Goal: Information Seeking & Learning: Learn about a topic

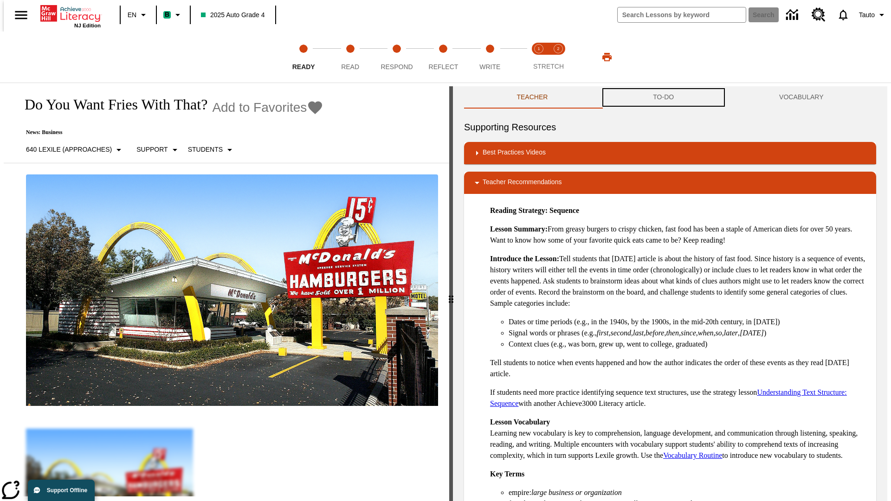
click at [664, 97] on button "TO-DO" at bounding box center [663, 97] width 126 height 22
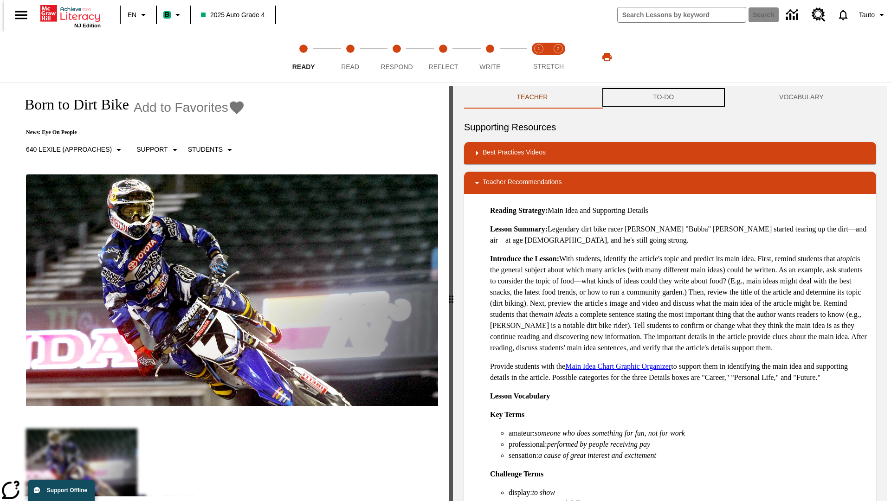
click at [664, 97] on button "TO-DO" at bounding box center [663, 97] width 126 height 22
